Goal: Task Accomplishment & Management: Manage account settings

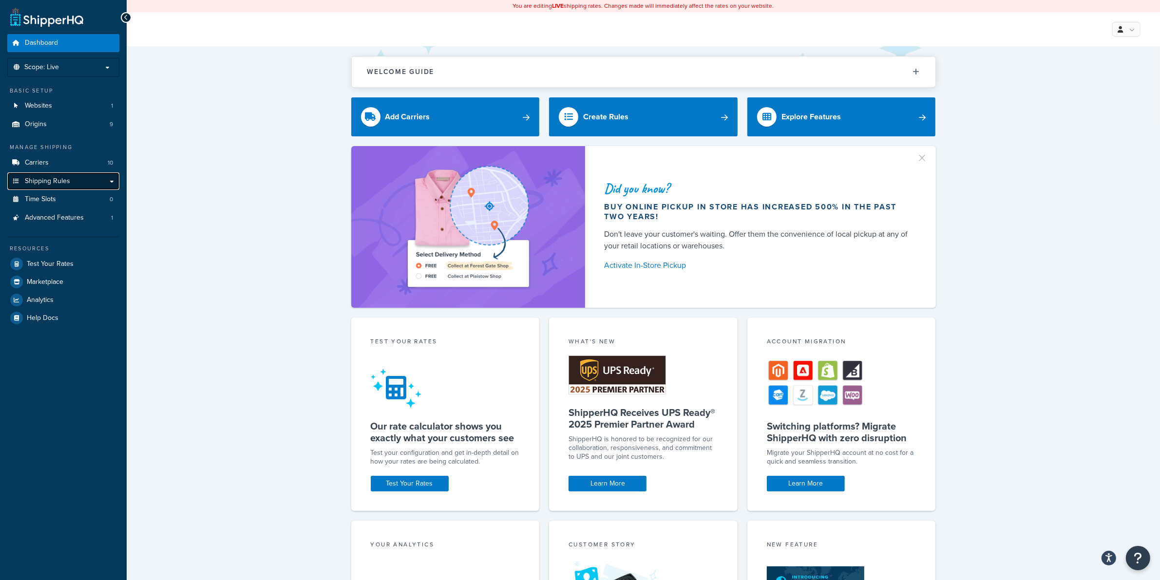
click at [54, 179] on span "Shipping Rules" at bounding box center [47, 181] width 45 height 8
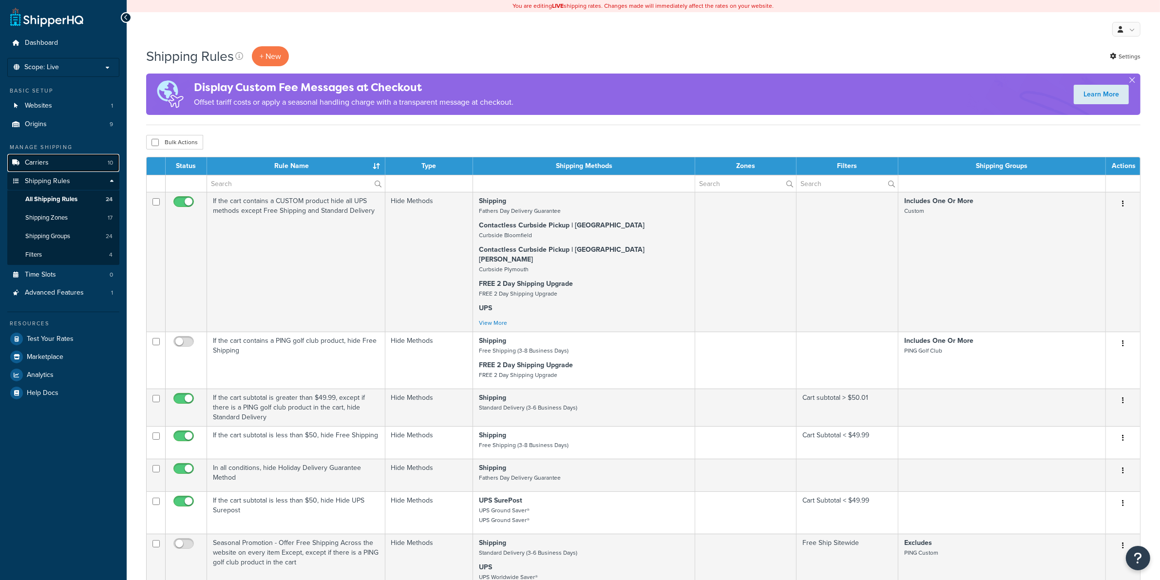
click at [46, 160] on span "Carriers" at bounding box center [37, 163] width 24 height 8
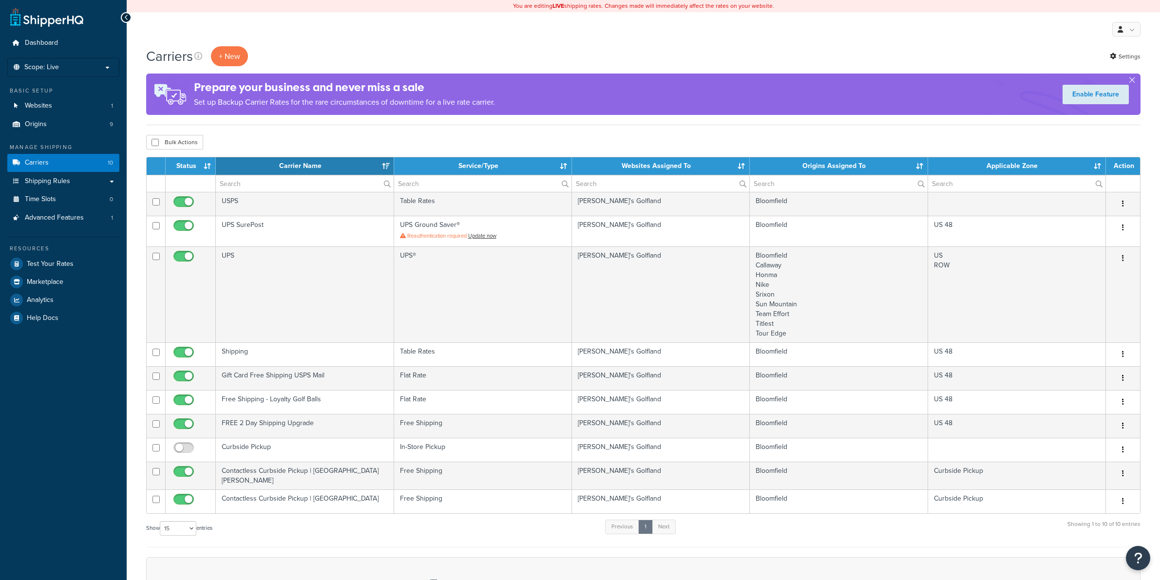
select select "15"
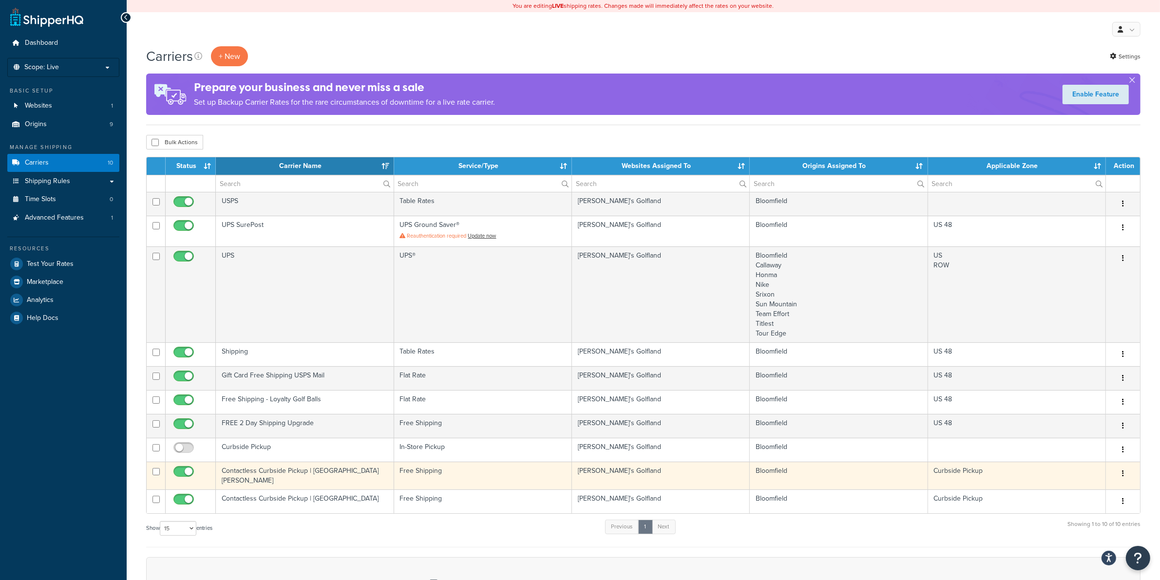
click at [185, 471] on input "checkbox" at bounding box center [184, 474] width 27 height 12
checkbox input "false"
